Goal: Transaction & Acquisition: Purchase product/service

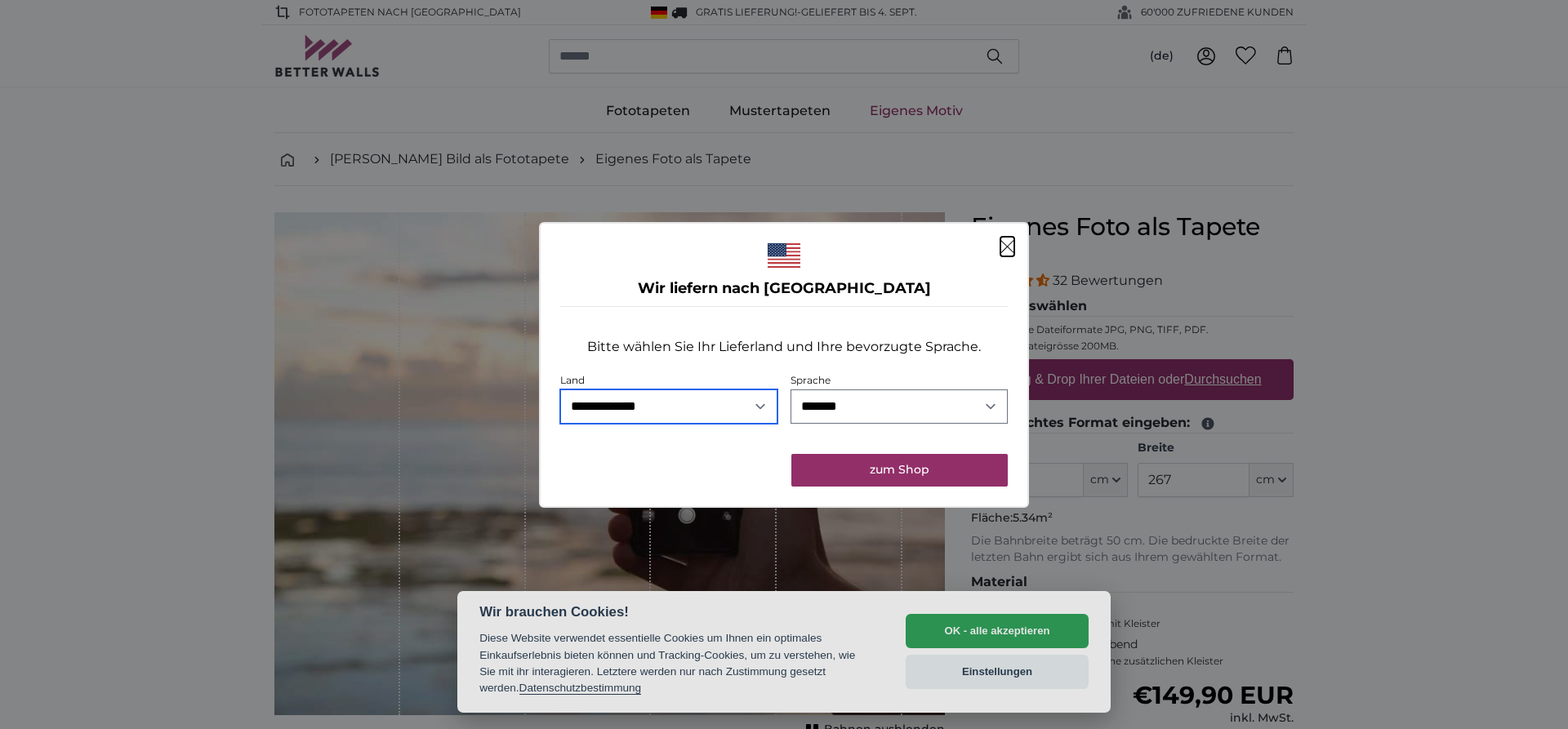
select select "**"
click option "**********" at bounding box center [0, 0] width 0 height 0
click at [878, 476] on button "zum Shop" at bounding box center [900, 469] width 216 height 32
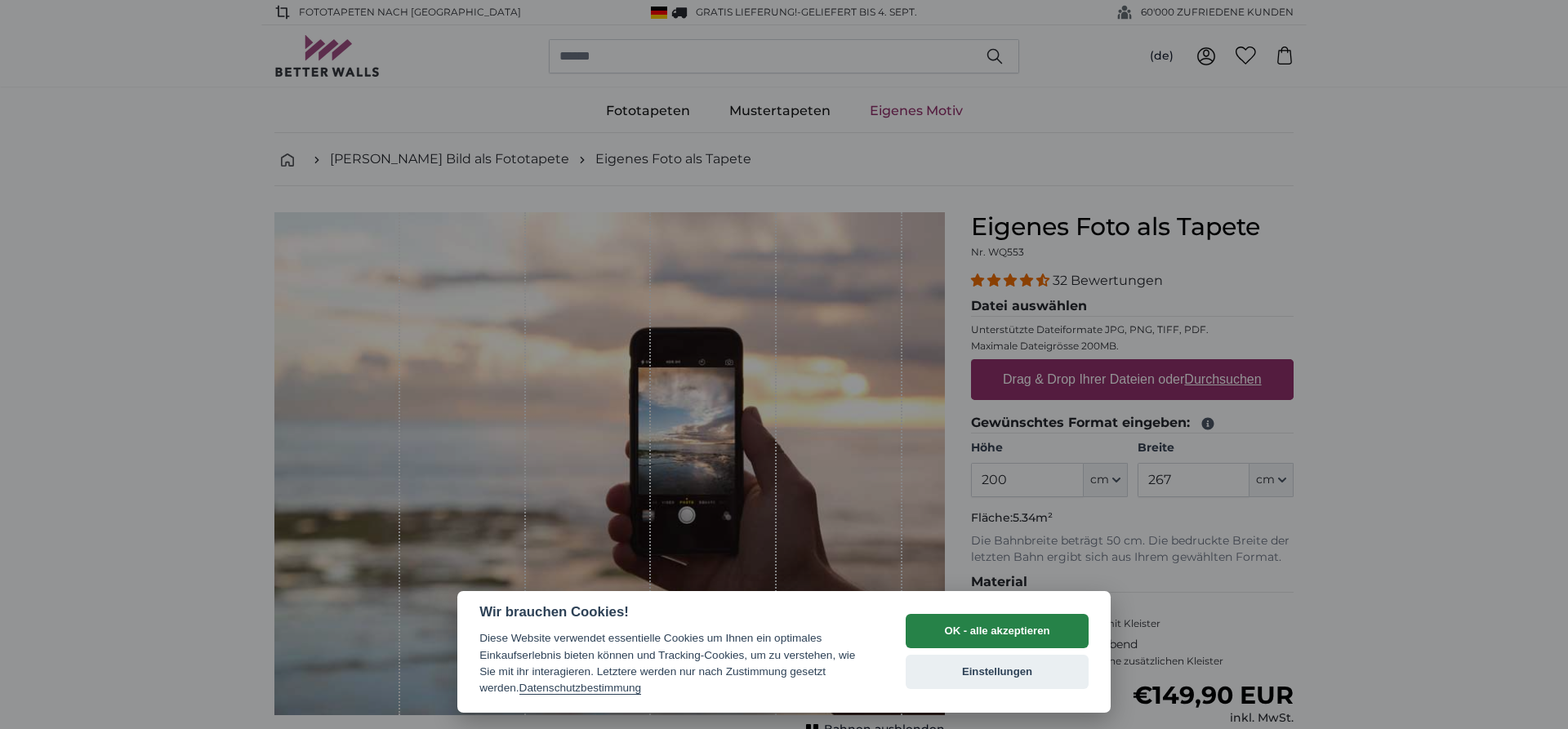
click at [1005, 635] on button "OK - alle akzeptieren" at bounding box center [997, 631] width 183 height 34
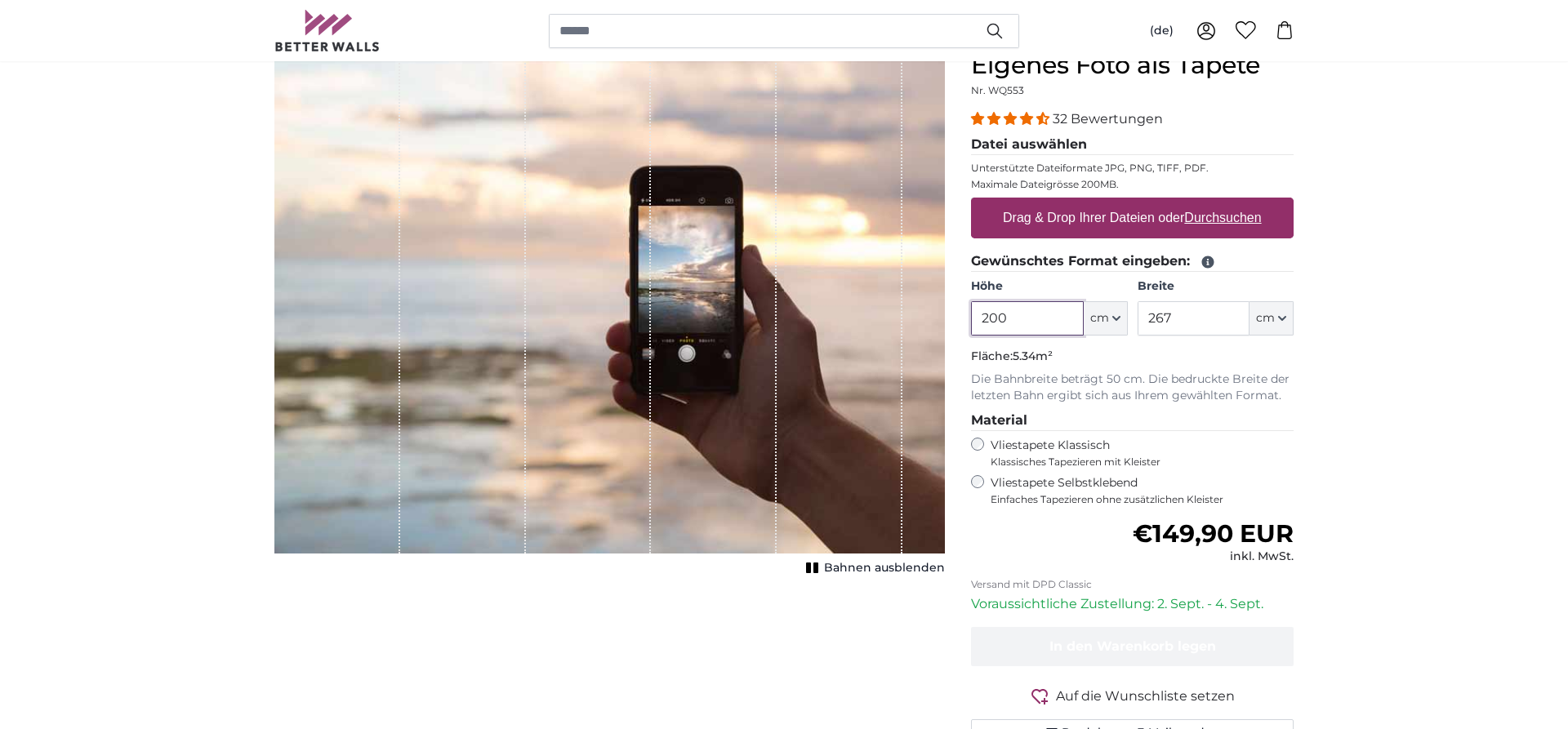
scroll to position [167, 0]
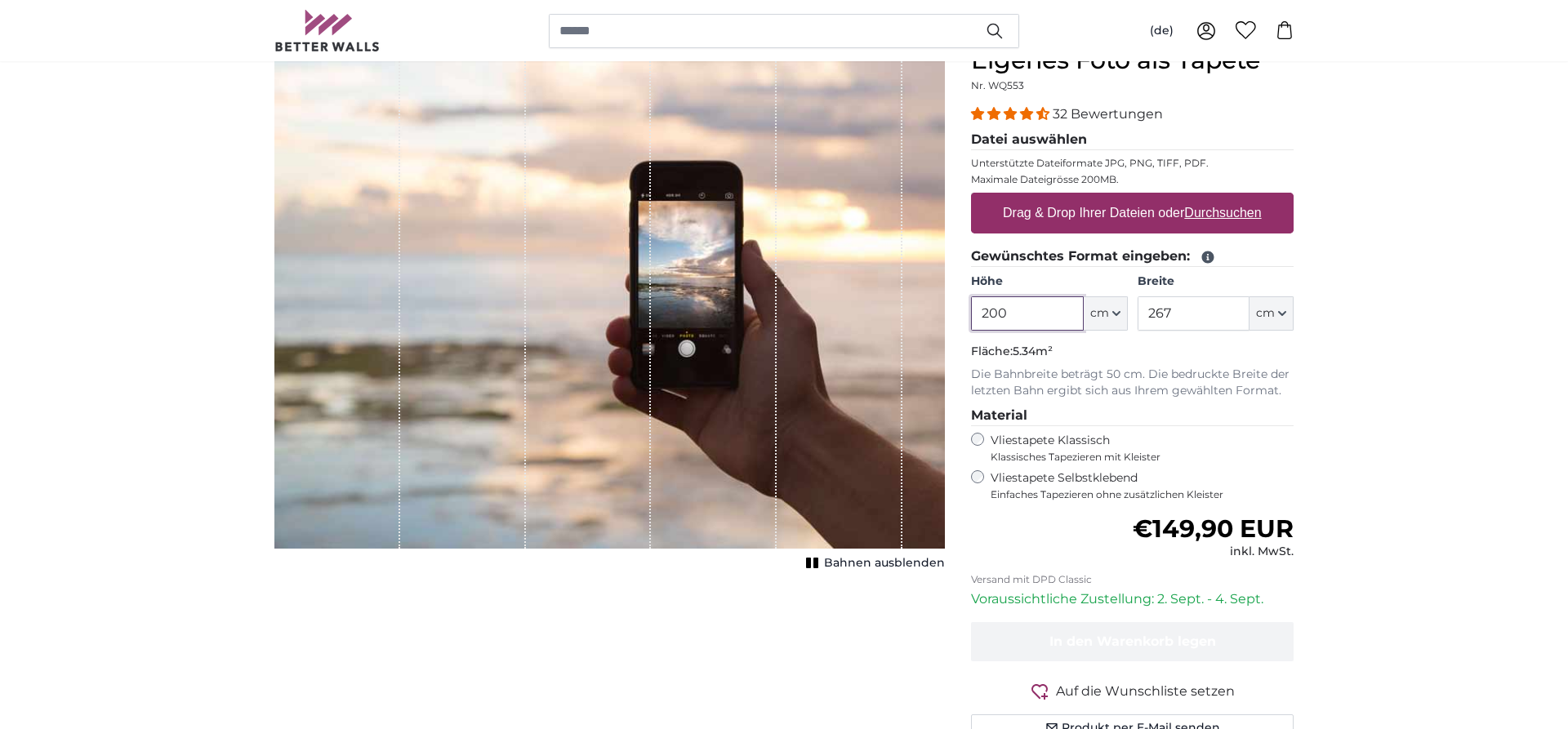
click at [1061, 307] on input "200" at bounding box center [1028, 313] width 112 height 34
click at [1061, 307] on input "200" at bounding box center [1028, 313] width 112 height 34
type input "250"
click at [1204, 301] on input "267" at bounding box center [1194, 313] width 112 height 34
type input "2"
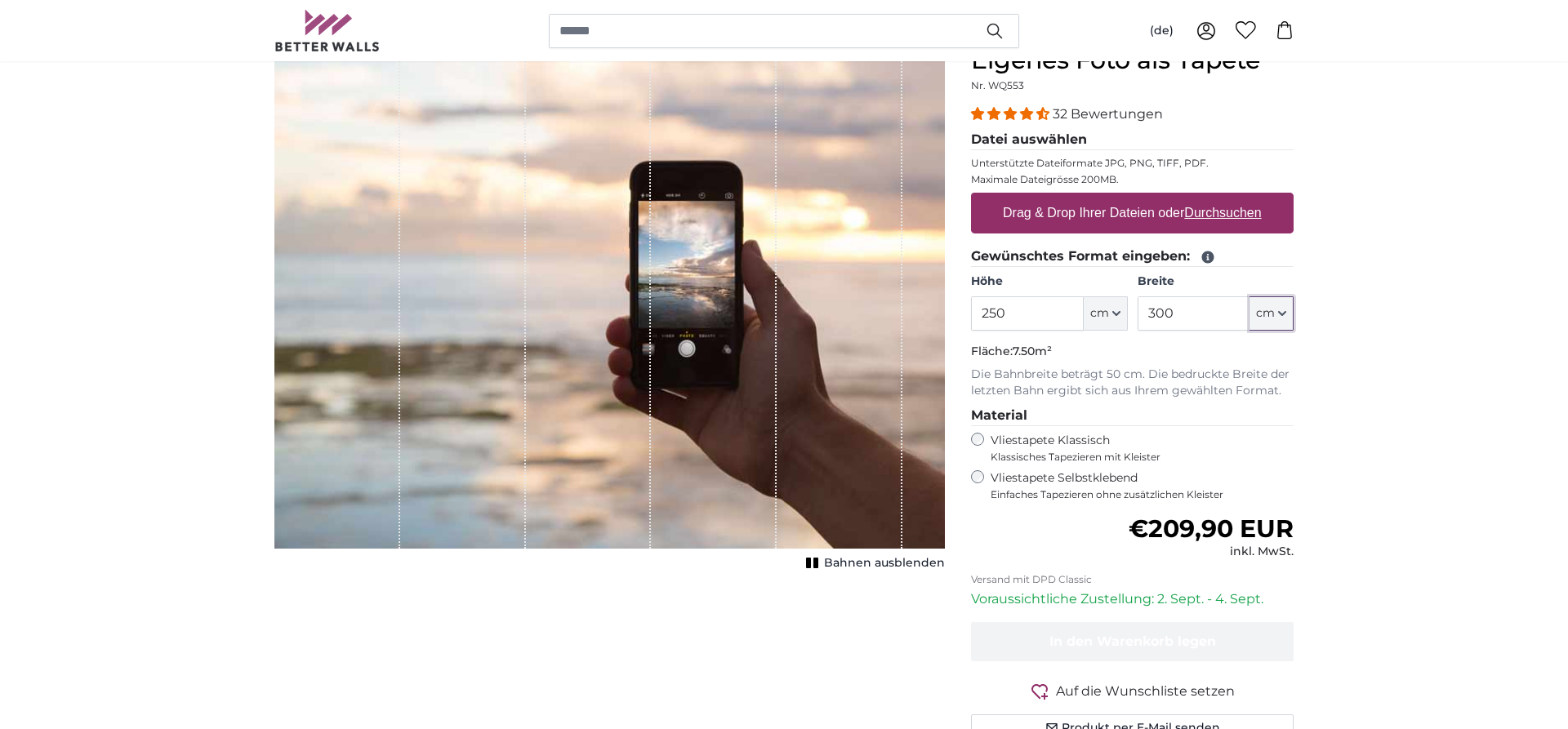
click at [1280, 315] on icon "button" at bounding box center [1282, 313] width 8 height 8
click at [1214, 314] on input "300" at bounding box center [1194, 313] width 112 height 34
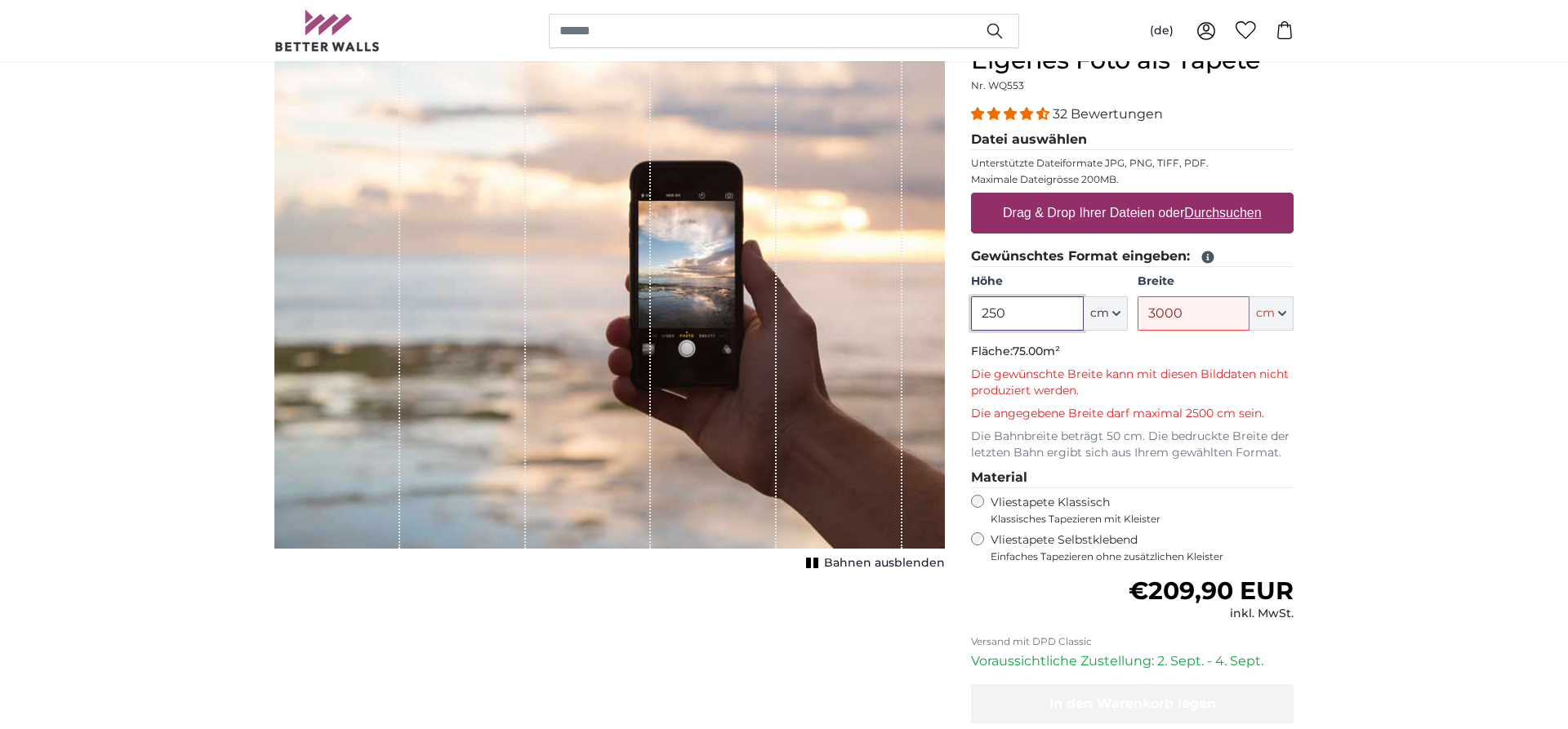
click at [1037, 307] on input "250" at bounding box center [1028, 313] width 112 height 34
click at [1206, 309] on input "3000" at bounding box center [1194, 313] width 112 height 34
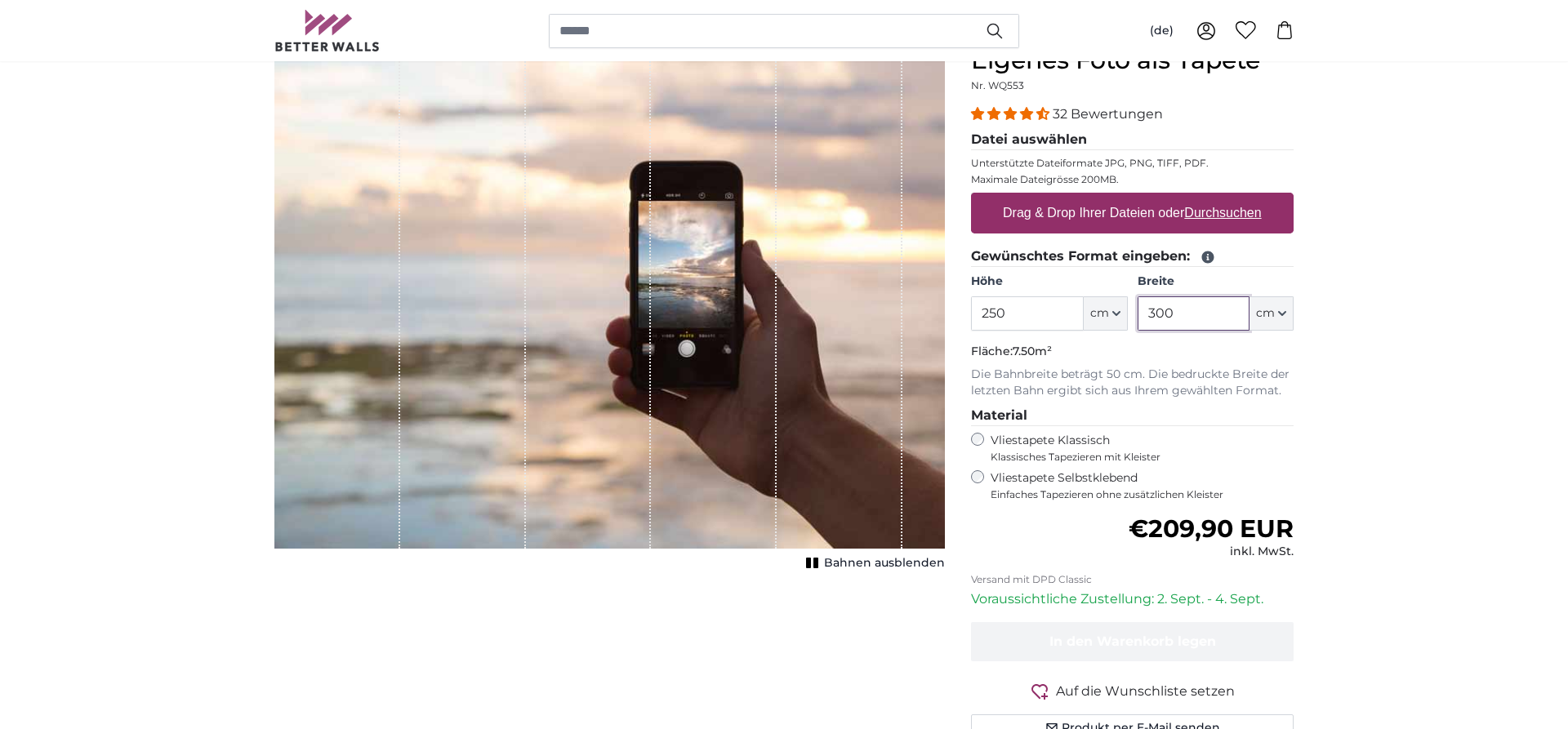
scroll to position [83, 0]
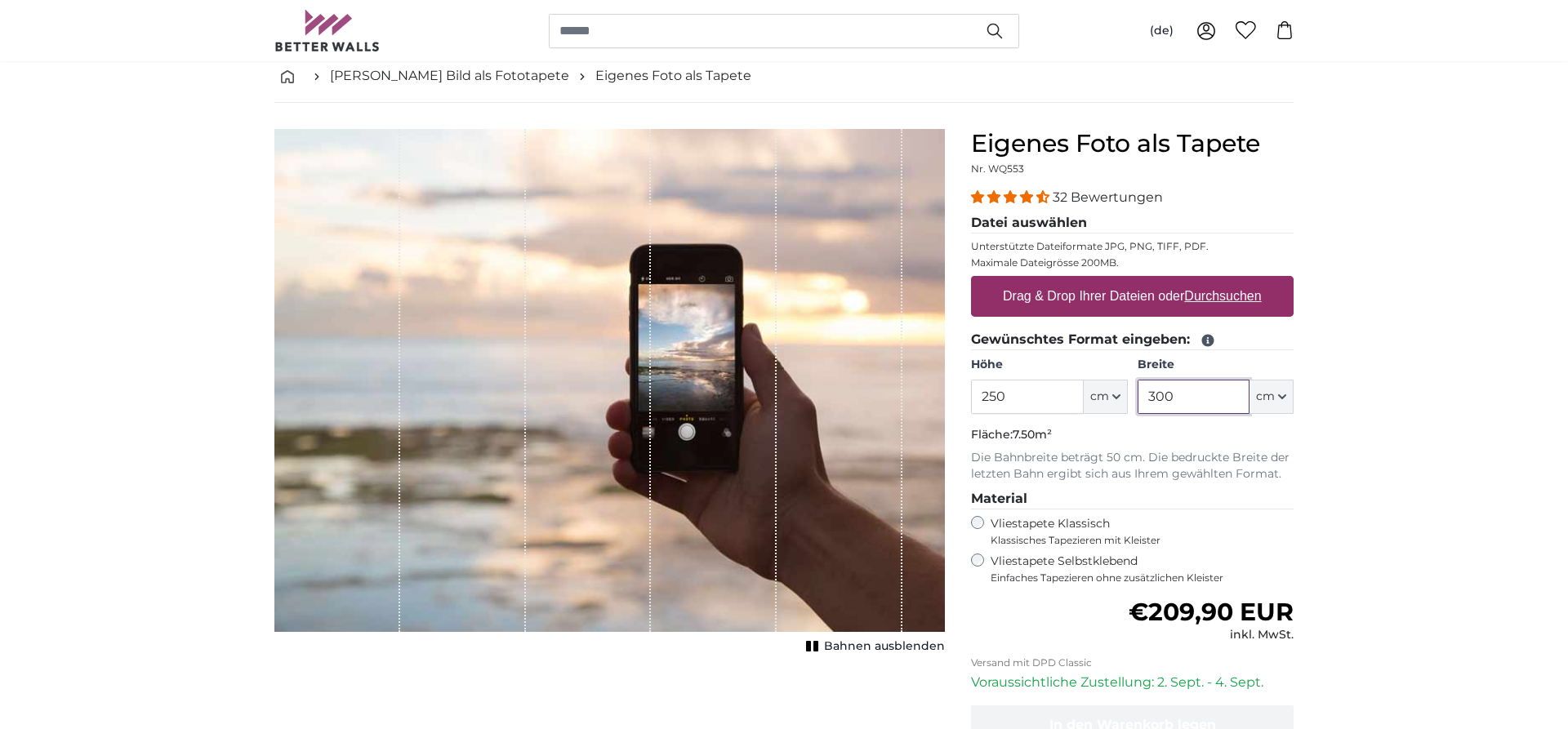
type input "300"
click at [1118, 299] on label "Drag & Drop Ihrer Dateien oder Durchsuchen" at bounding box center [1132, 295] width 272 height 32
click at [1118, 281] on input "Drag & Drop Ihrer Dateien oder Durchsuchen" at bounding box center [1132, 278] width 322 height 5
type input "**********"
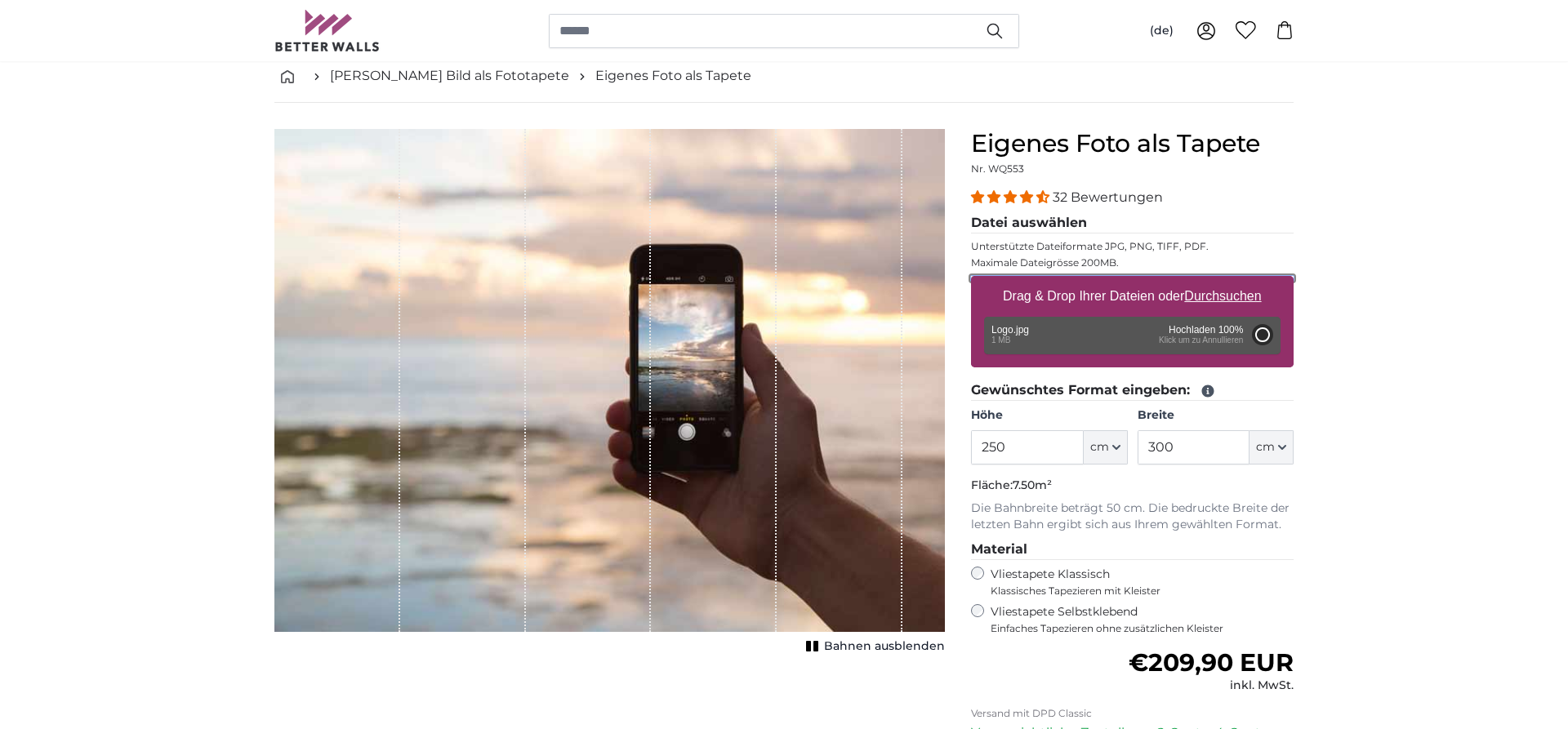
type input "150"
type input "160.5"
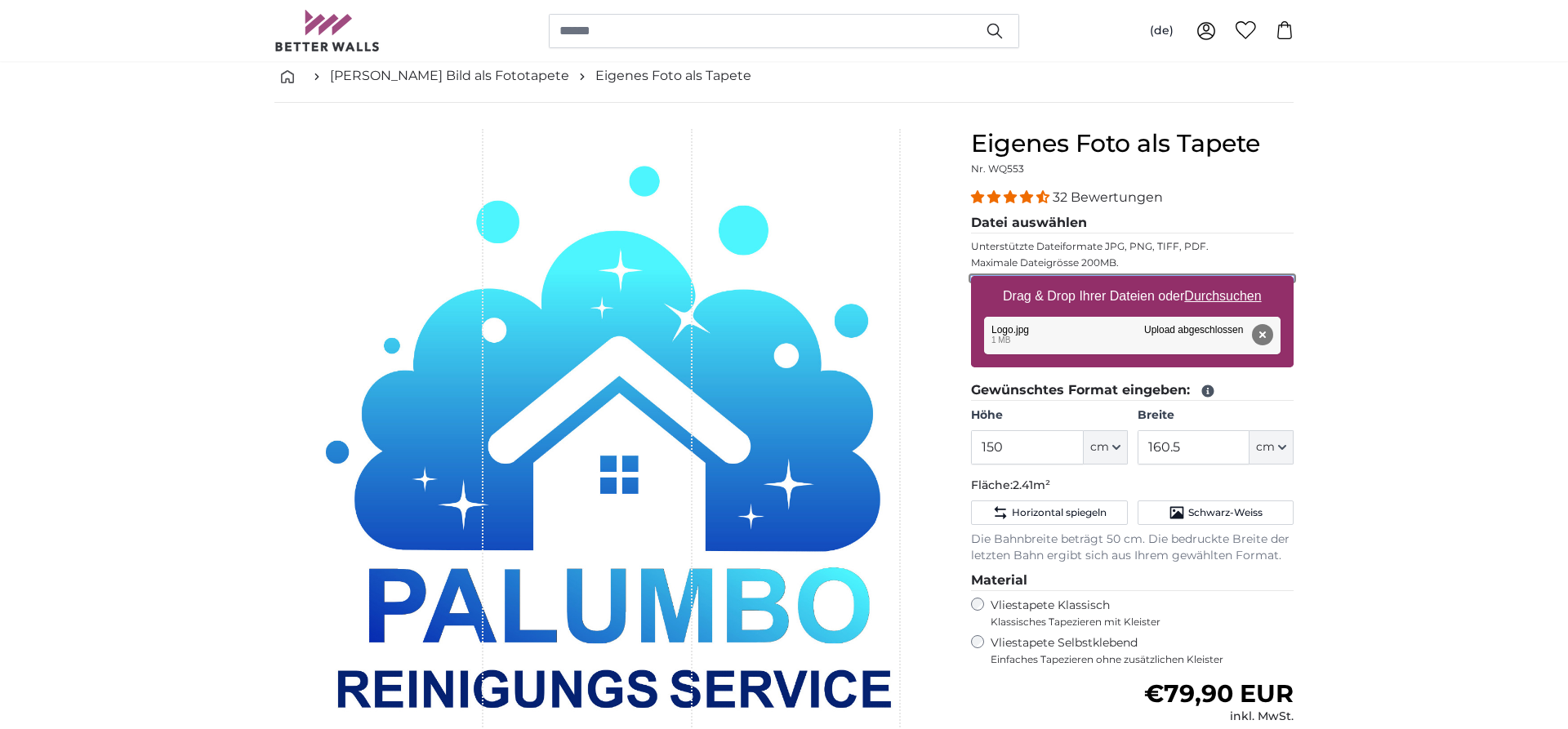
scroll to position [167, 0]
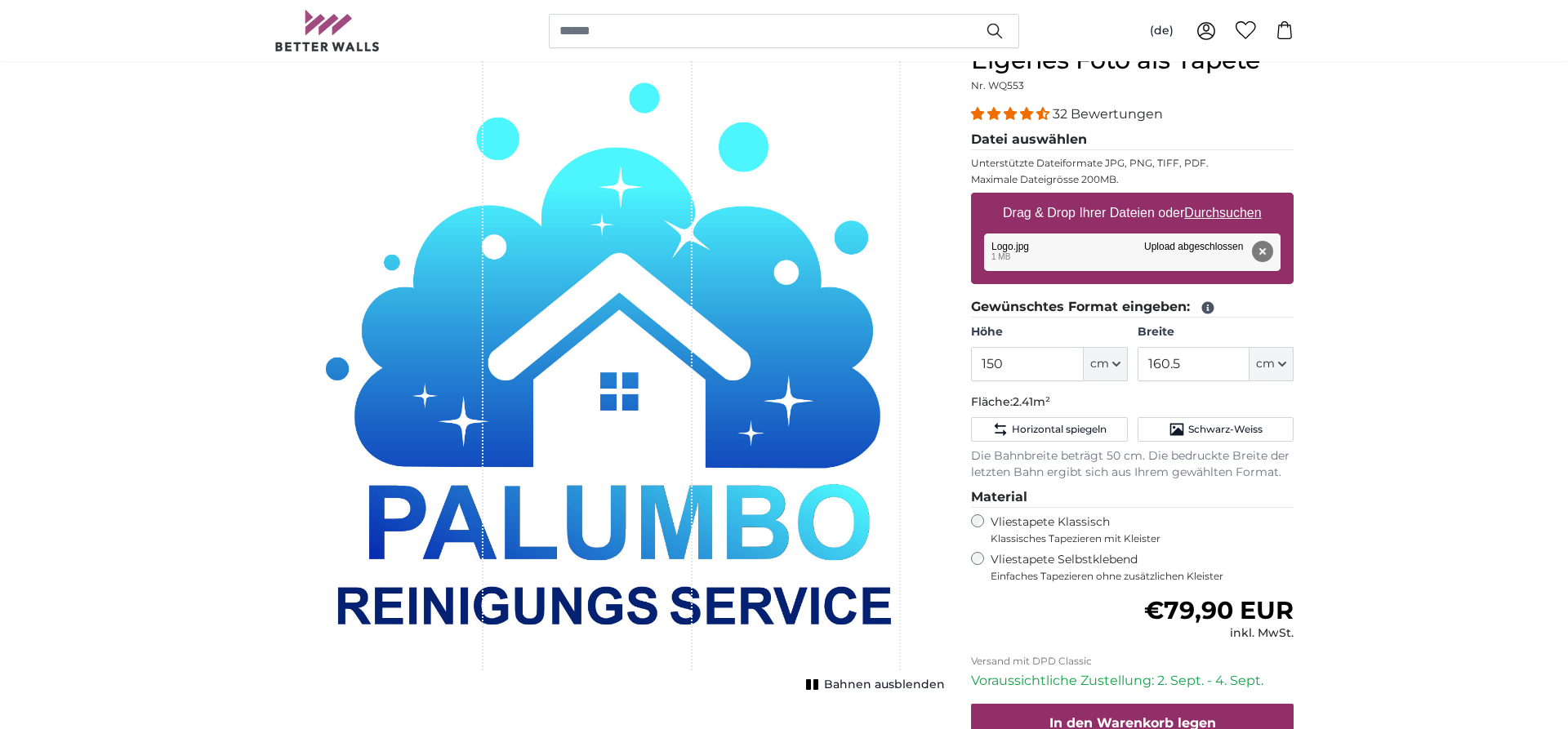
drag, startPoint x: 691, startPoint y: 312, endPoint x: 725, endPoint y: 314, distance: 34.1
click at [725, 314] on div "1 of 1" at bounding box center [610, 358] width 670 height 625
drag, startPoint x: 755, startPoint y: 314, endPoint x: 729, endPoint y: 311, distance: 26.2
click at [729, 311] on div "1 of 1" at bounding box center [796, 358] width 209 height 625
drag, startPoint x: 729, startPoint y: 311, endPoint x: 651, endPoint y: 309, distance: 78.0
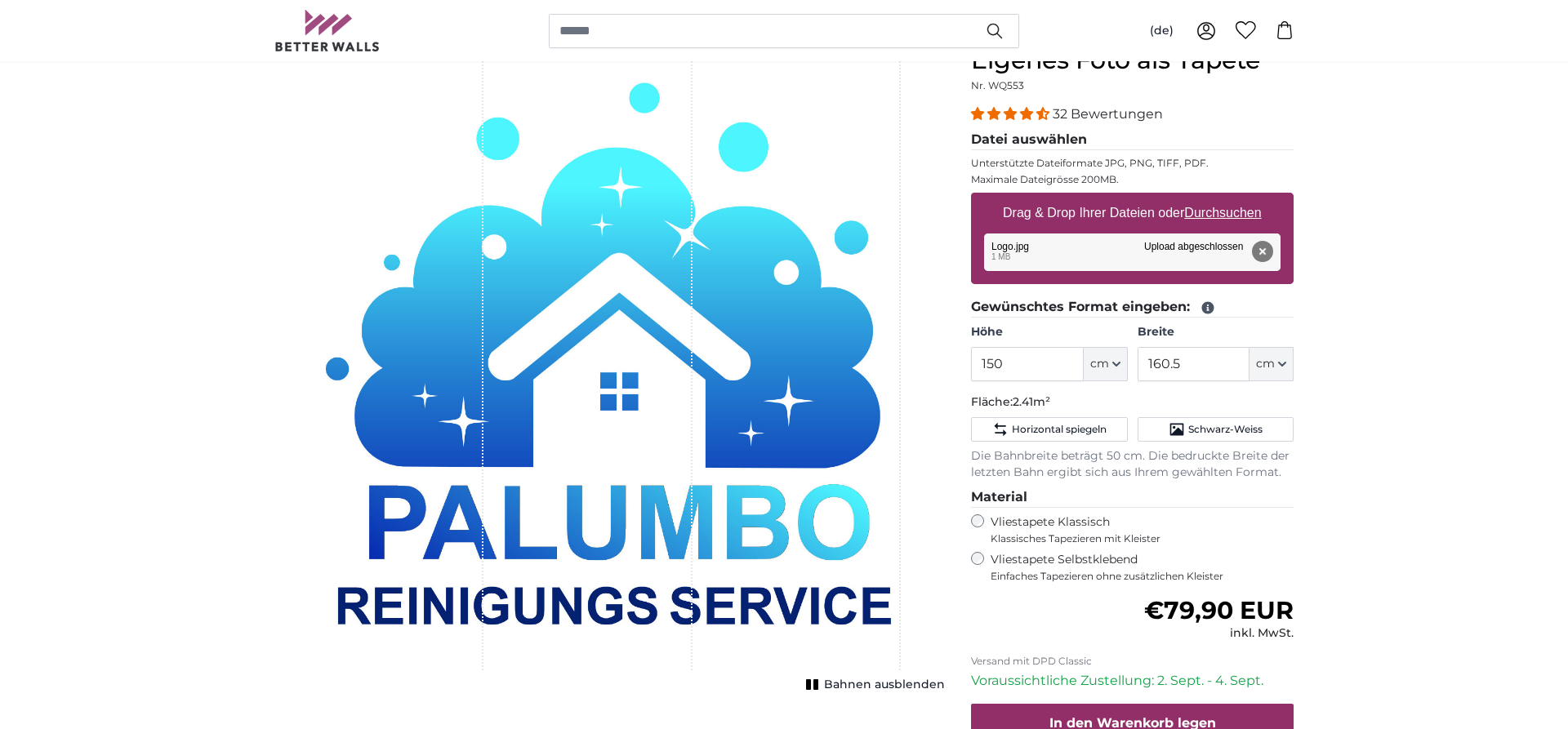
click at [652, 309] on div "1 of 1" at bounding box center [610, 358] width 670 height 625
drag, startPoint x: 664, startPoint y: 309, endPoint x: 700, endPoint y: 307, distance: 36.1
click at [666, 309] on div "1 of 1" at bounding box center [587, 358] width 209 height 625
drag, startPoint x: 691, startPoint y: 307, endPoint x: 739, endPoint y: 307, distance: 48.0
click at [732, 307] on div "1 of 1" at bounding box center [610, 358] width 670 height 625
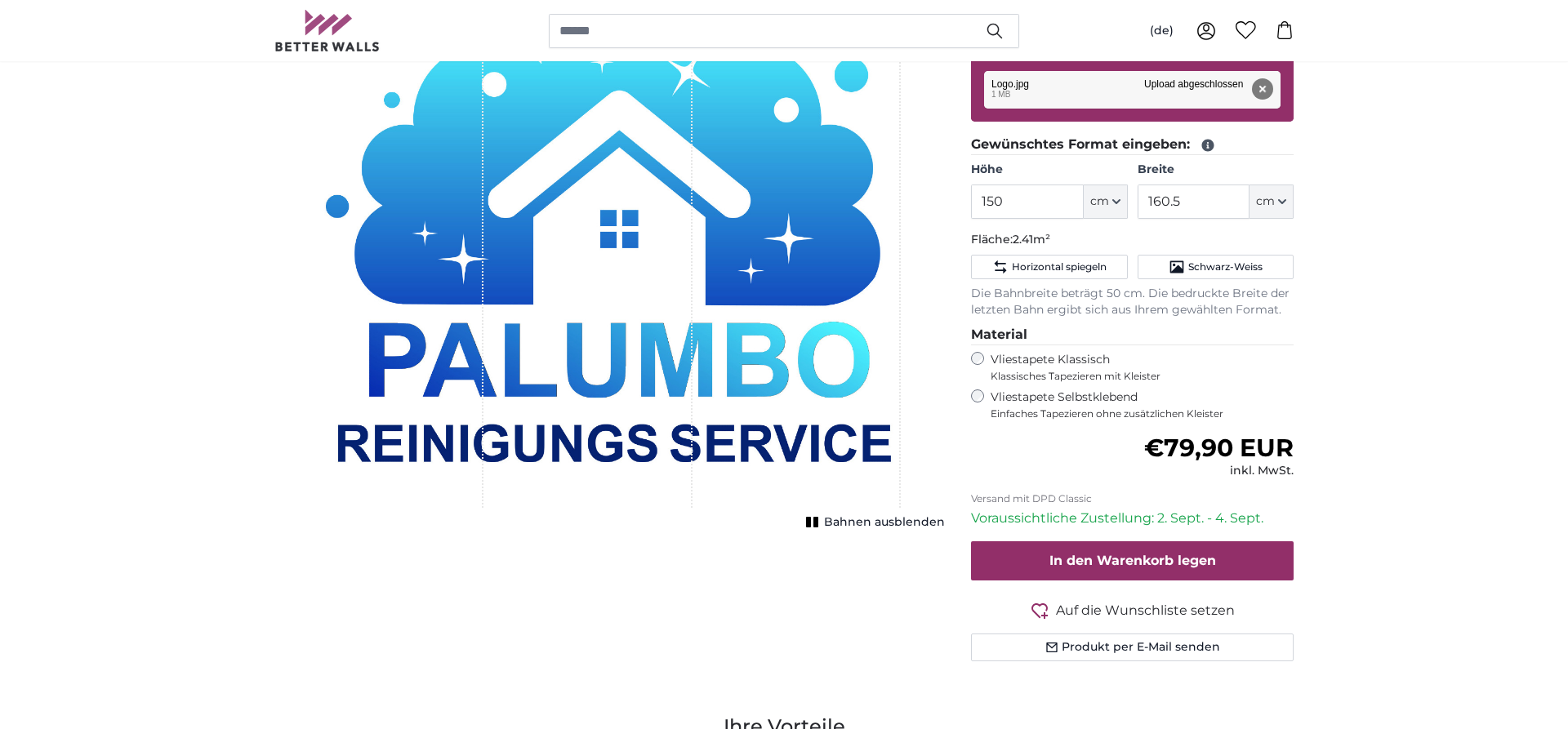
scroll to position [333, 0]
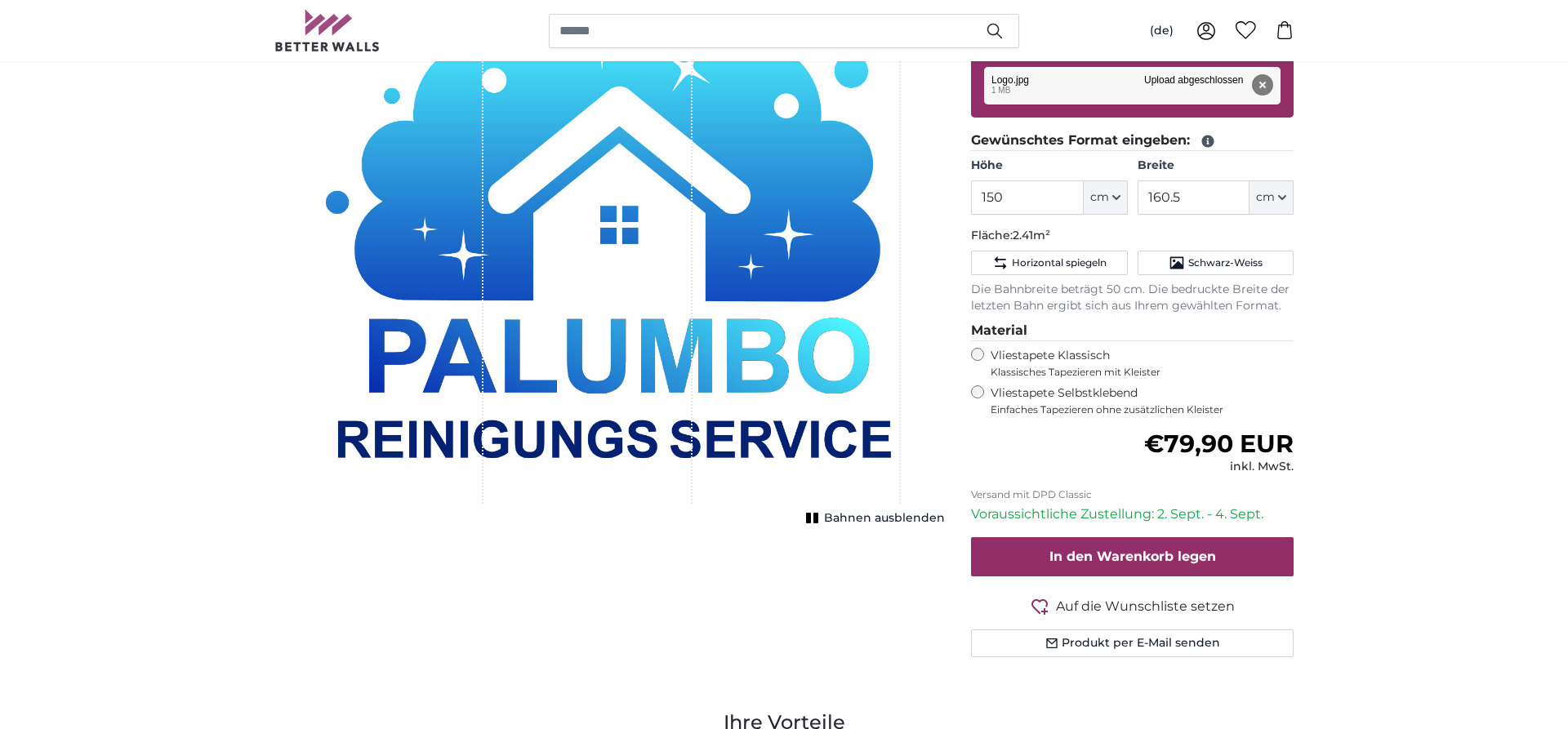
click at [871, 512] on span "Bahnen ausblenden" at bounding box center [884, 518] width 121 height 17
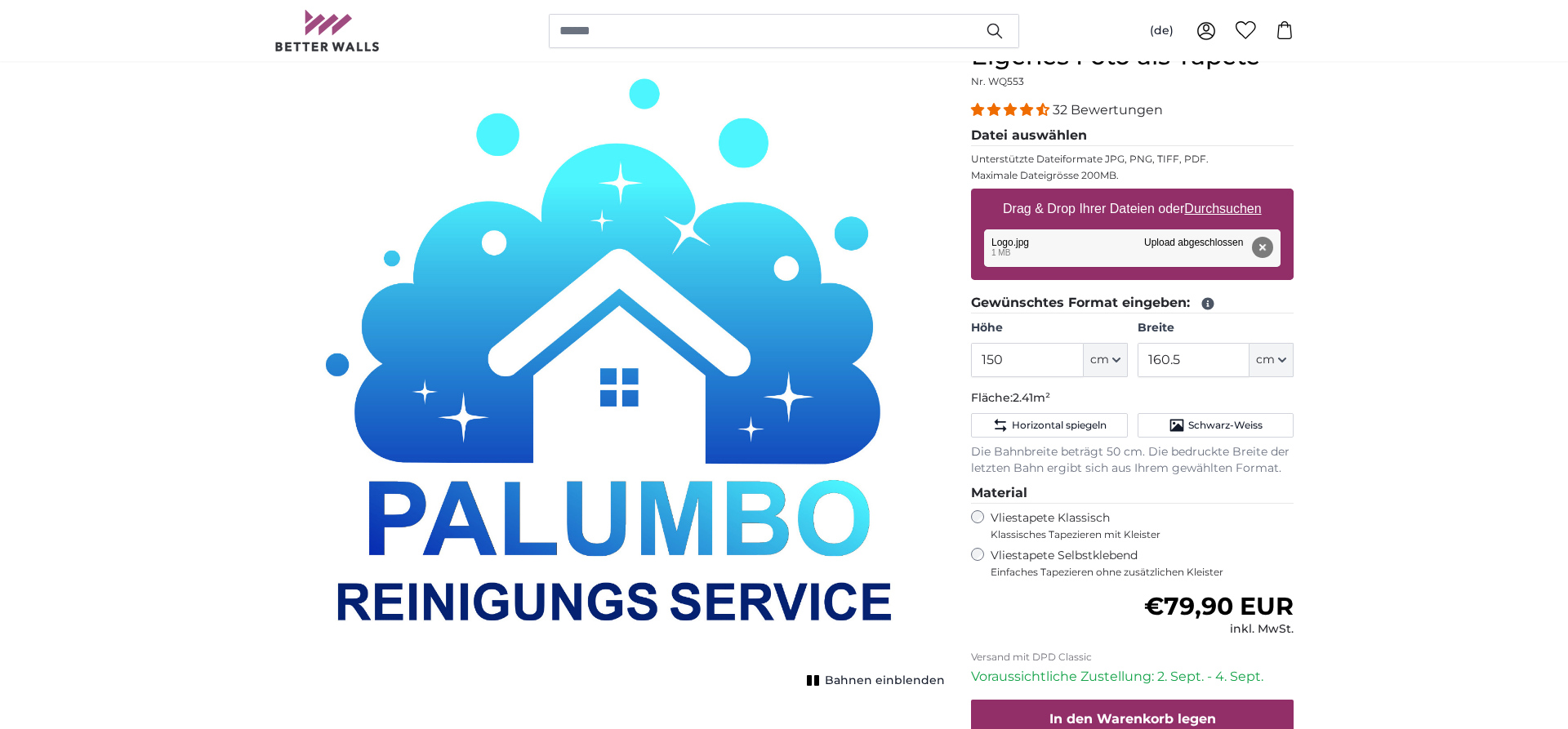
scroll to position [167, 0]
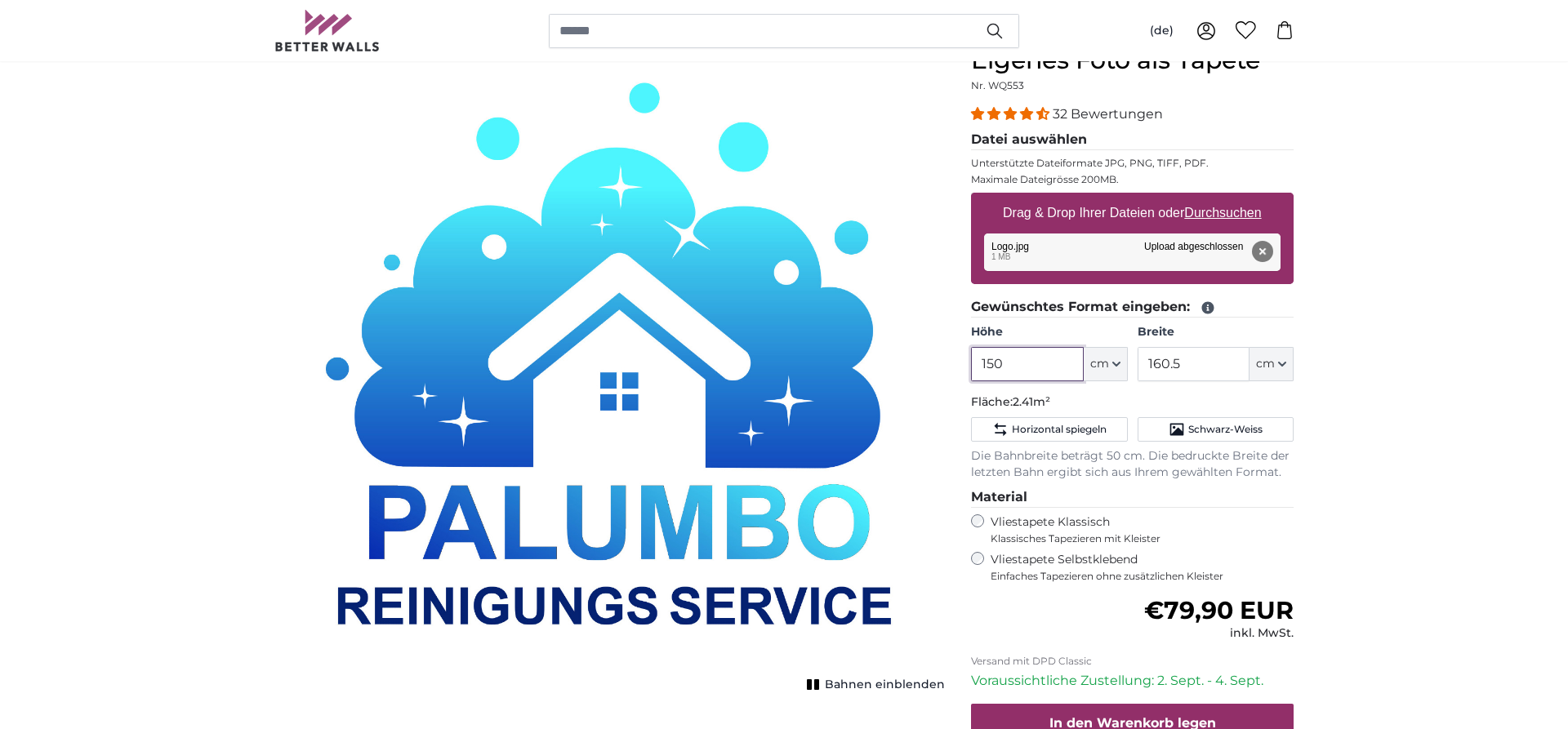
click at [1054, 365] on input "150" at bounding box center [1028, 364] width 112 height 34
type input "1"
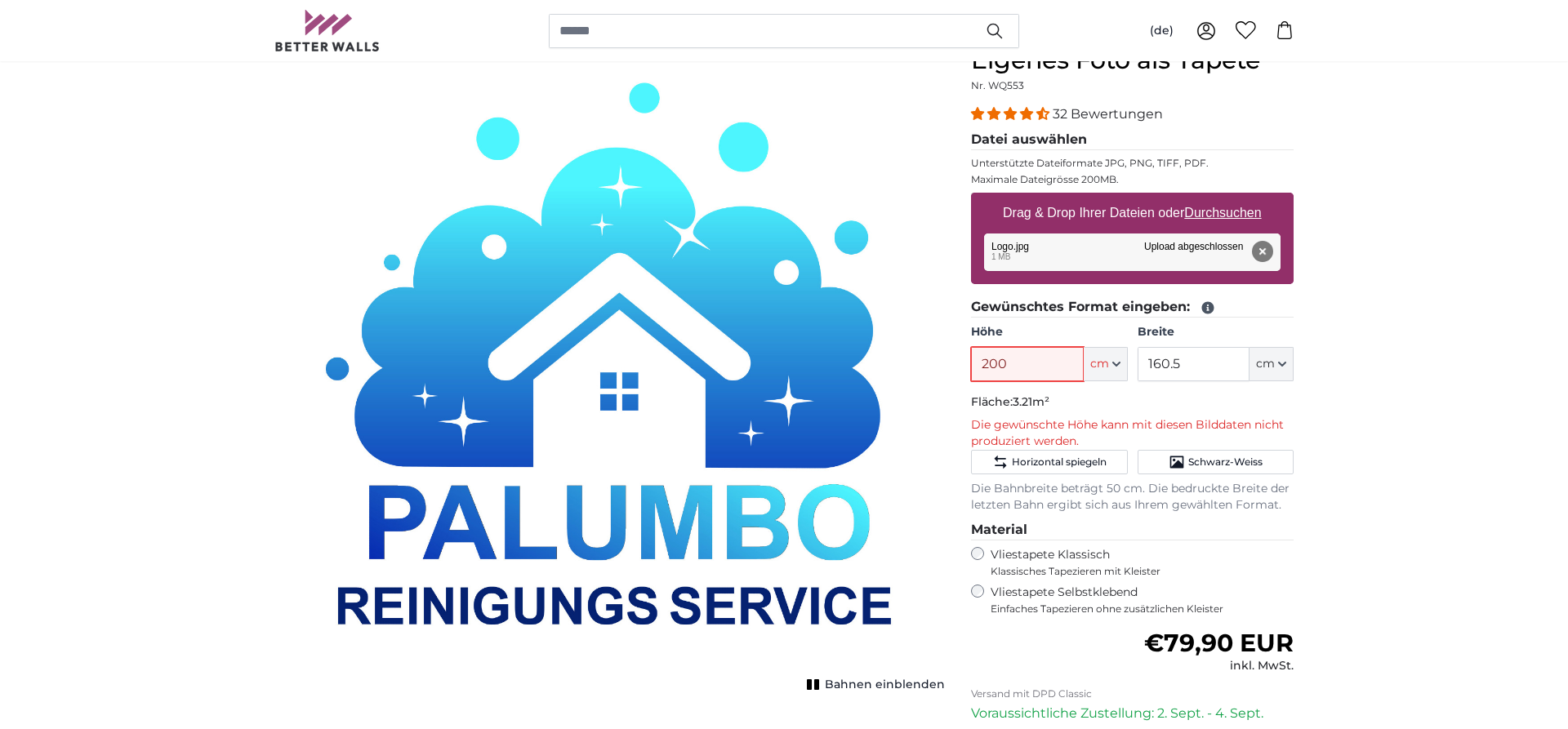
type input "200"
click at [1201, 366] on input "160.5" at bounding box center [1194, 364] width 112 height 34
type input "1"
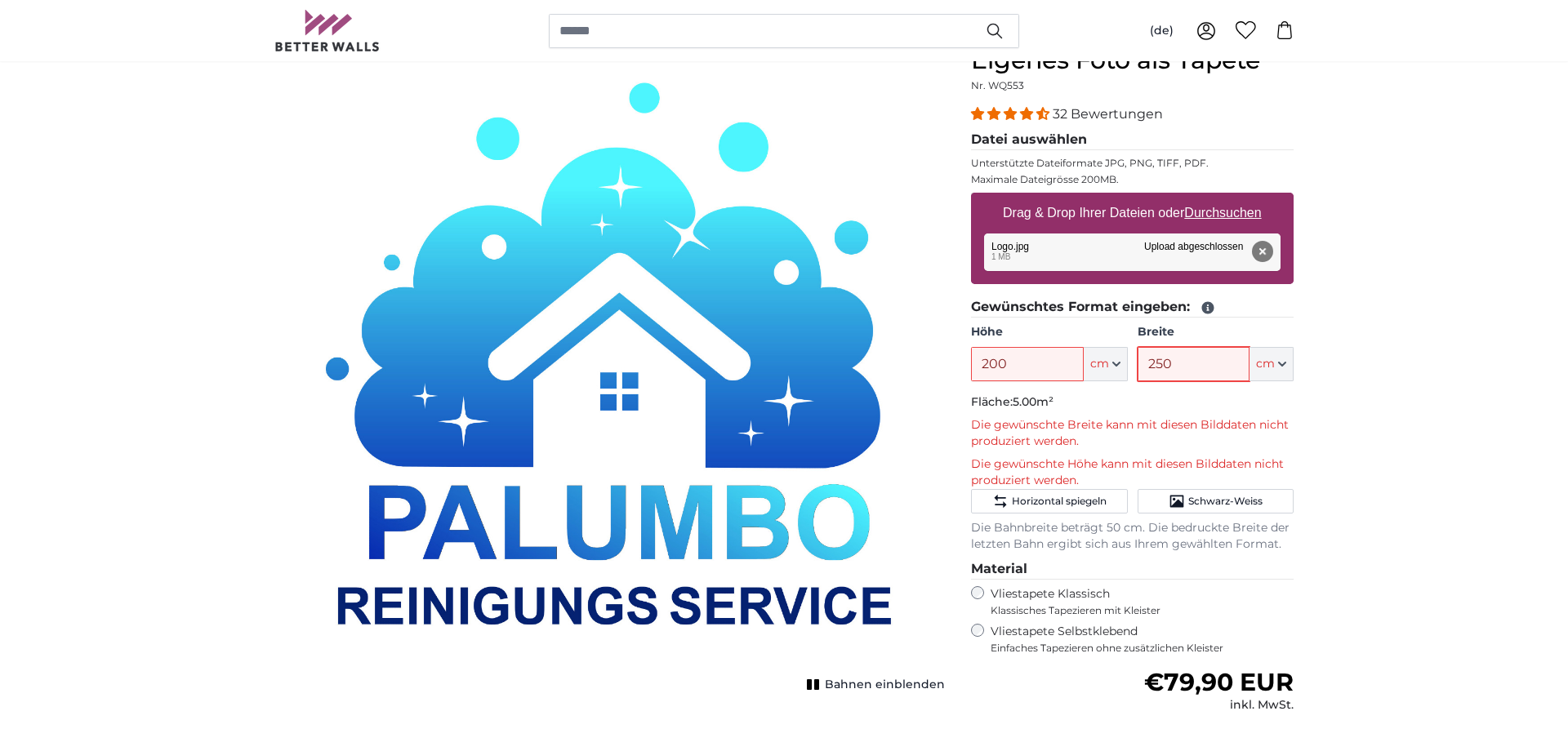
type input "250"
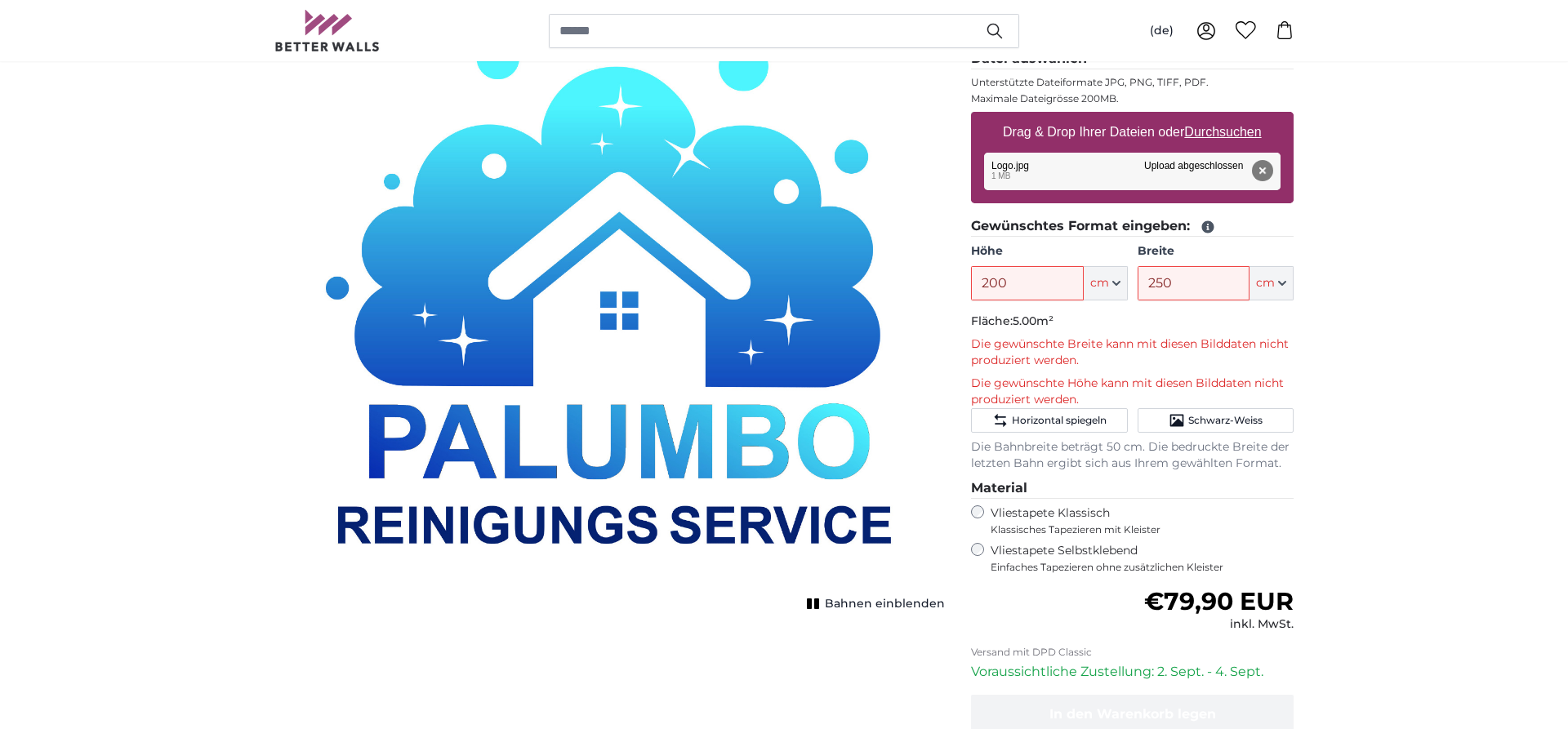
scroll to position [333, 0]
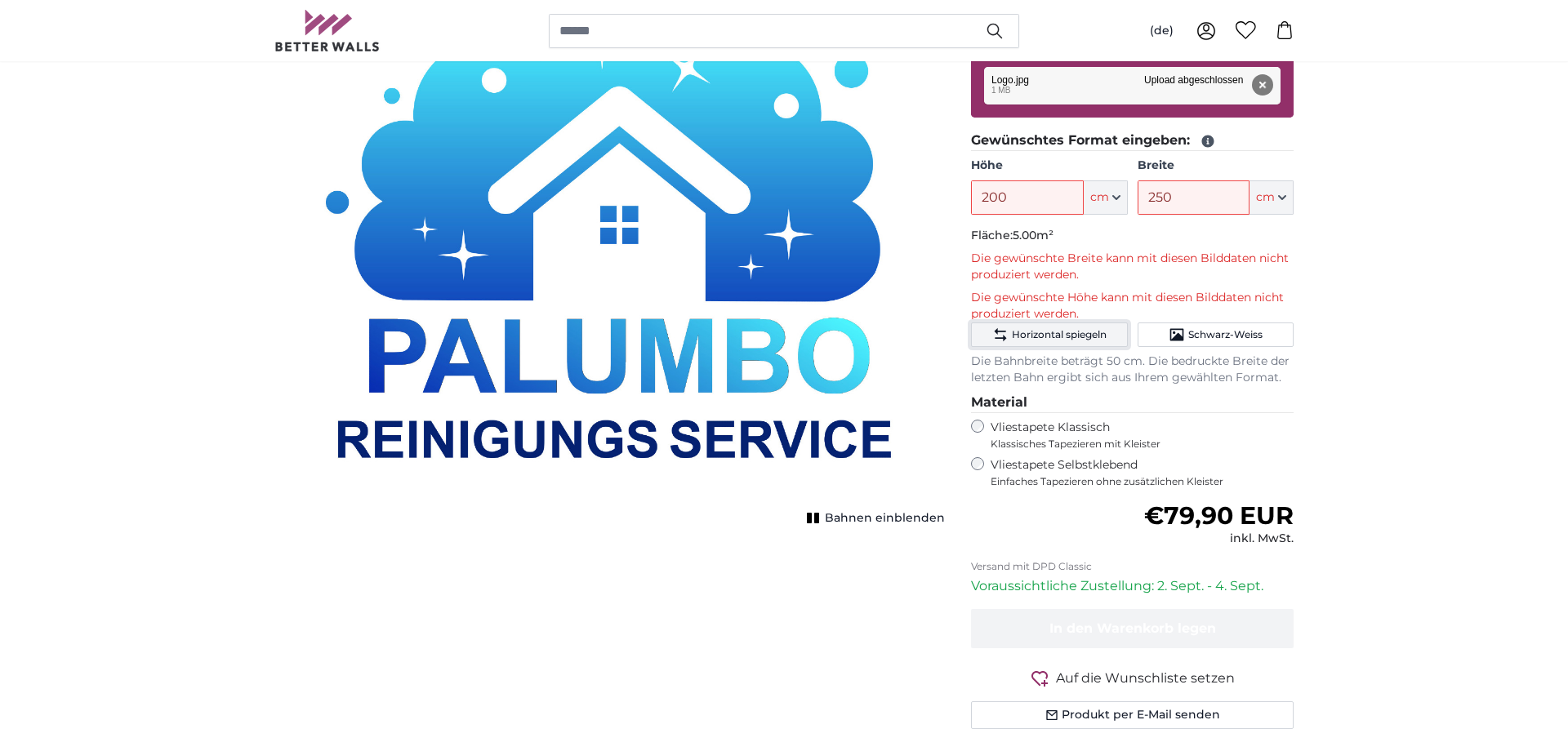
click at [1081, 336] on span "Horizontal spiegeln" at bounding box center [1059, 335] width 95 height 13
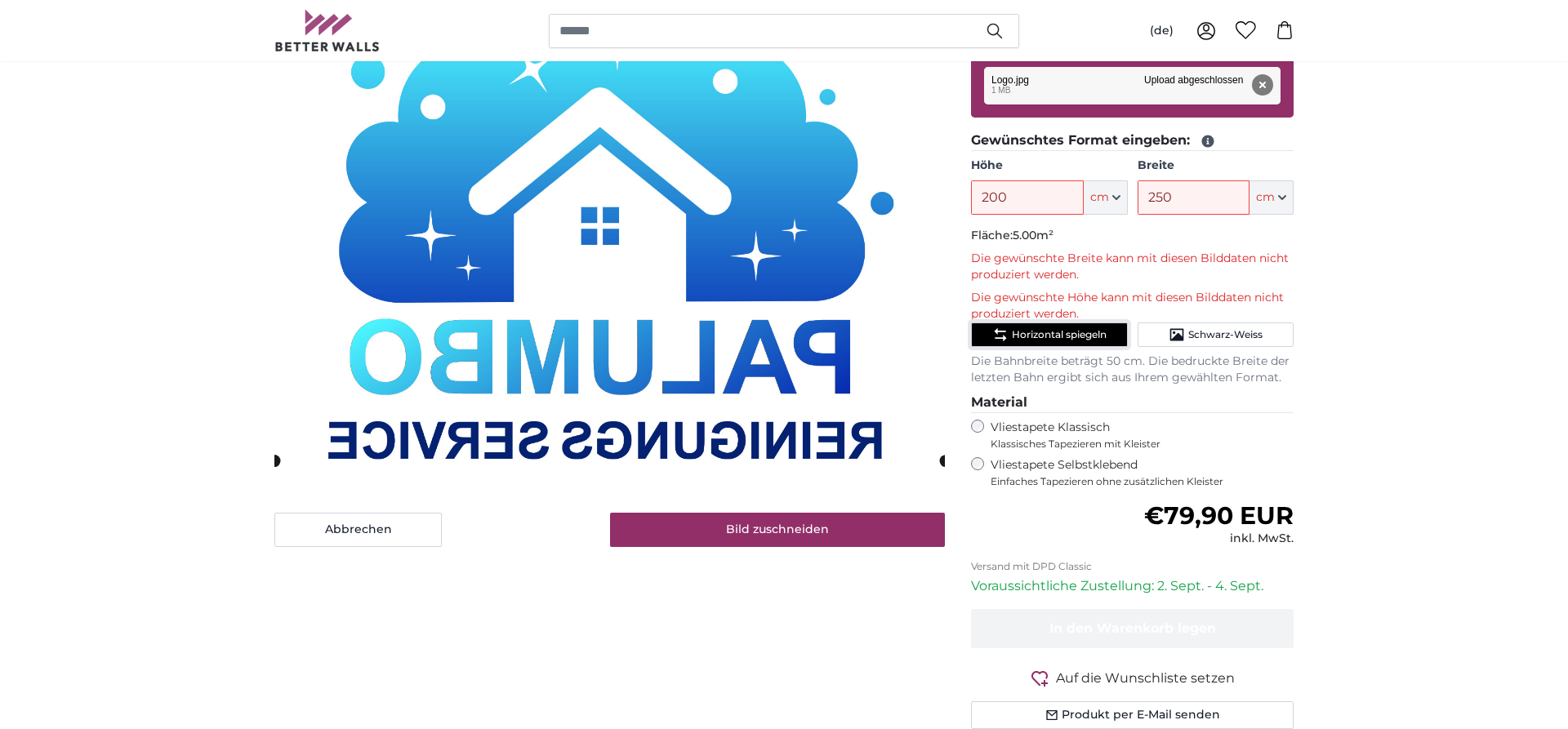
click at [1081, 336] on span "Horizontal spiegeln" at bounding box center [1059, 335] width 95 height 13
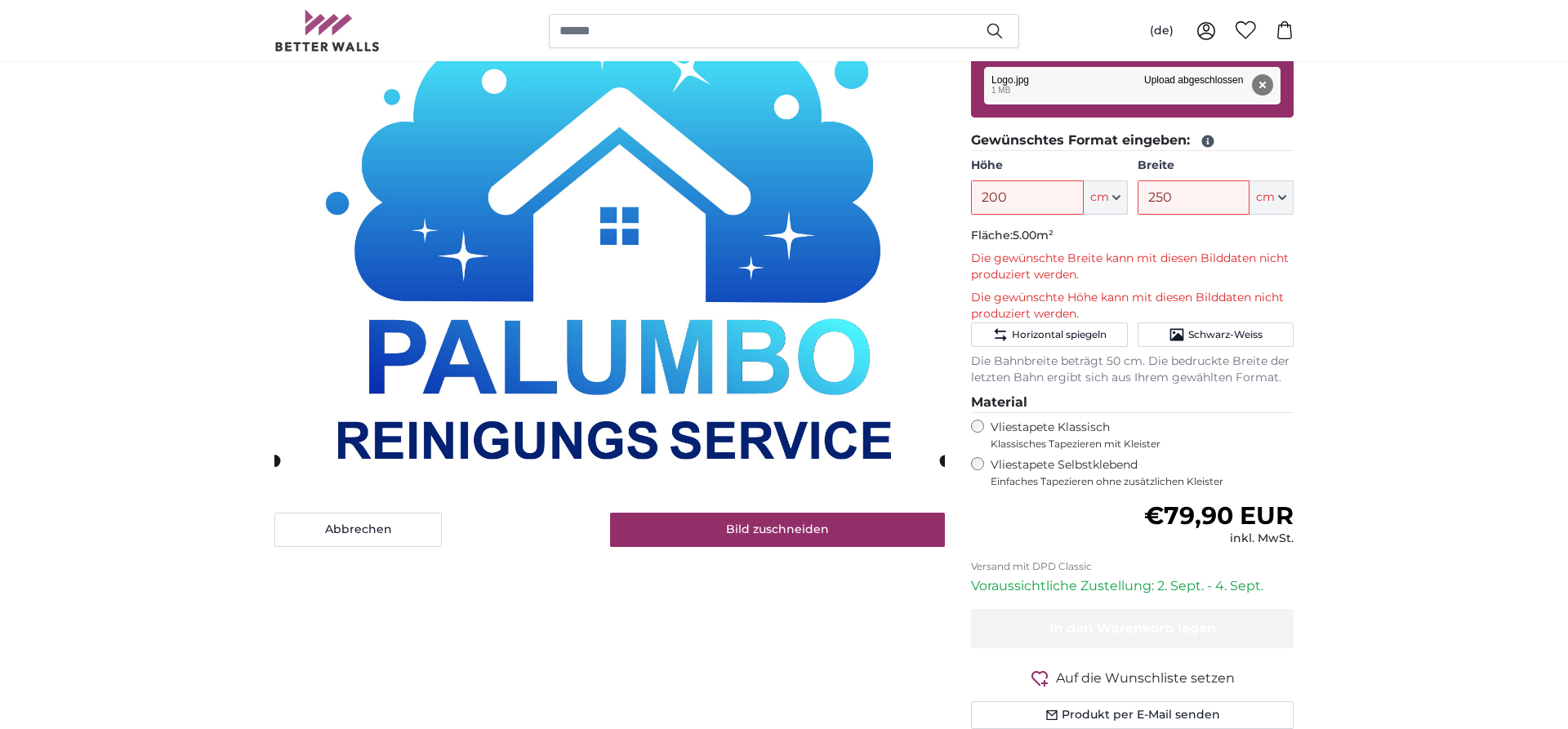
click at [1015, 461] on label "Vliestapete Selbstklebend Einfaches Tapezieren ohne zusätzlichen Kleister" at bounding box center [1142, 473] width 303 height 31
click at [1016, 430] on label "Vliestapete Klassisch Klassisches Tapezieren mit Kleister" at bounding box center [1135, 435] width 289 height 31
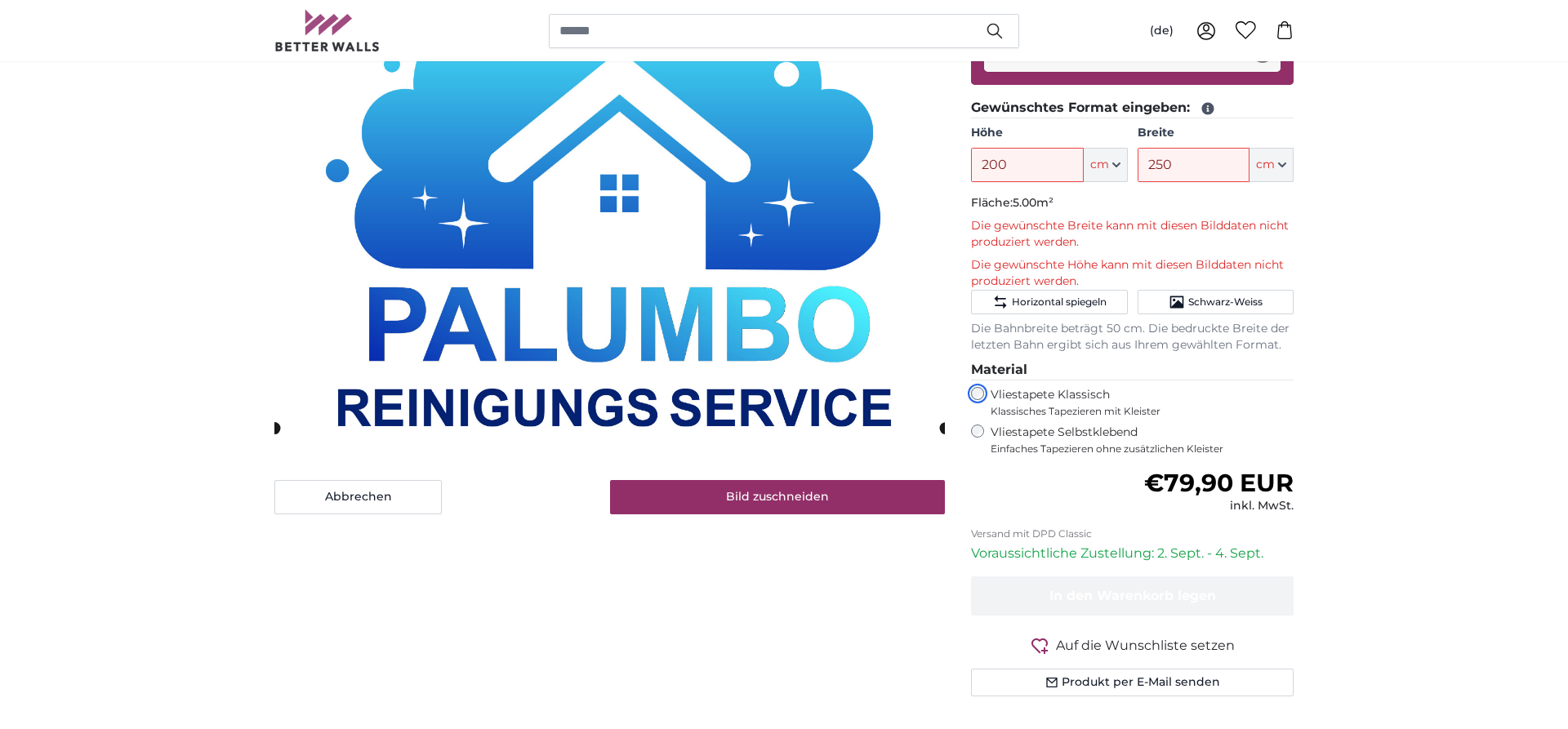
scroll to position [249, 0]
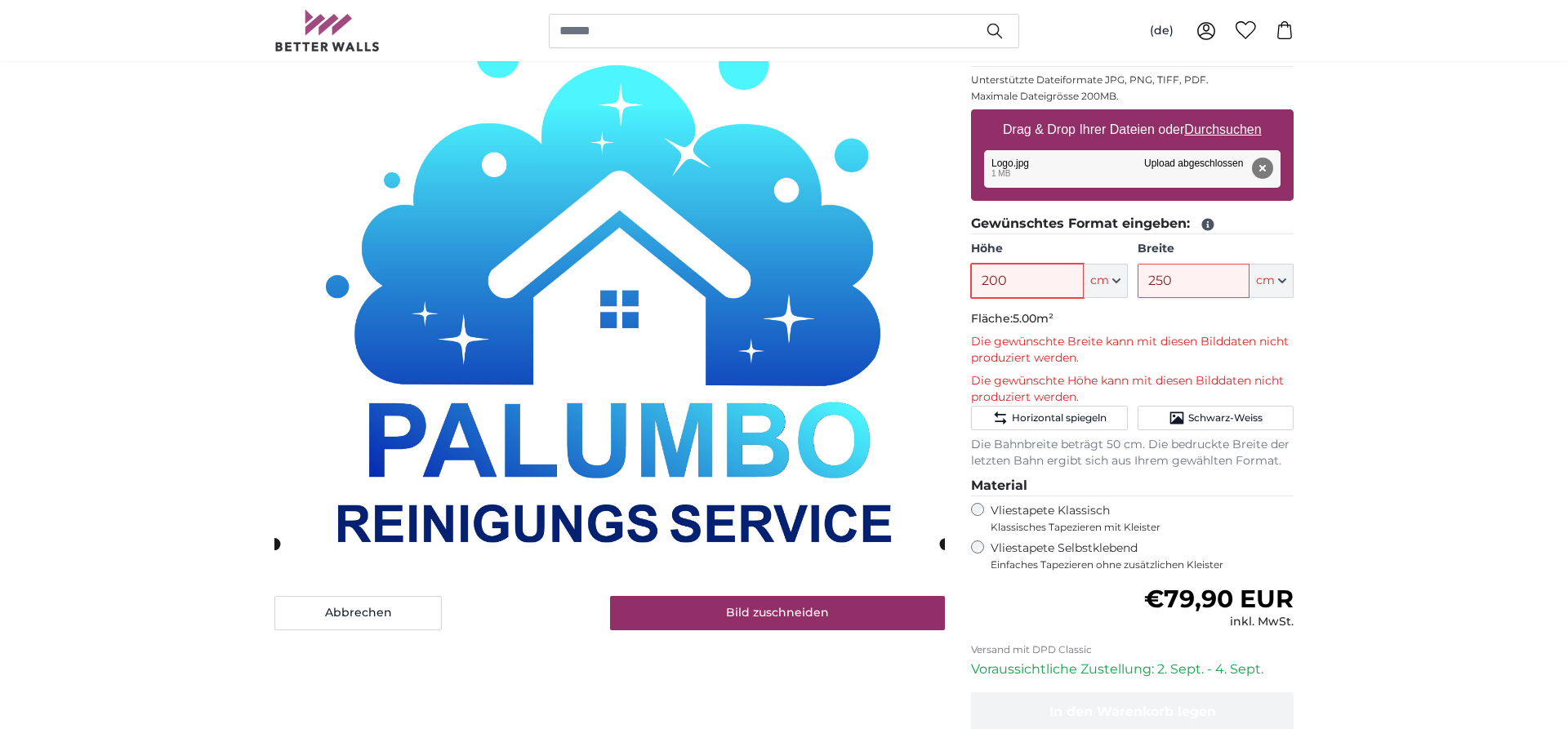
click at [1061, 284] on input "200" at bounding box center [1028, 281] width 112 height 34
click at [1103, 284] on span "cm" at bounding box center [1099, 281] width 18 height 17
click at [1108, 317] on link "Centimeter (cm)" at bounding box center [1106, 324] width 144 height 29
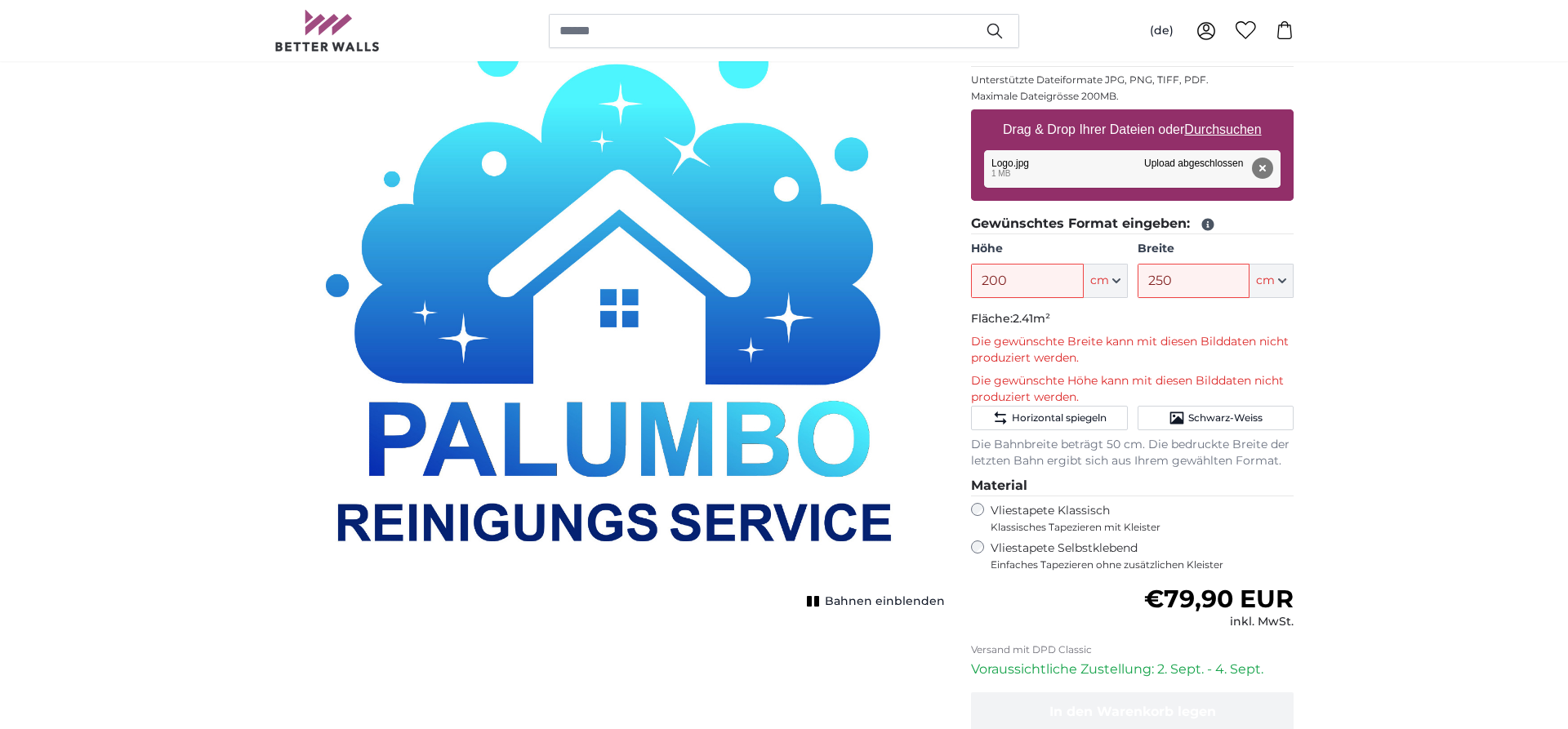
click at [755, 317] on img "1 of 1" at bounding box center [610, 274] width 670 height 625
